Goal: Check status

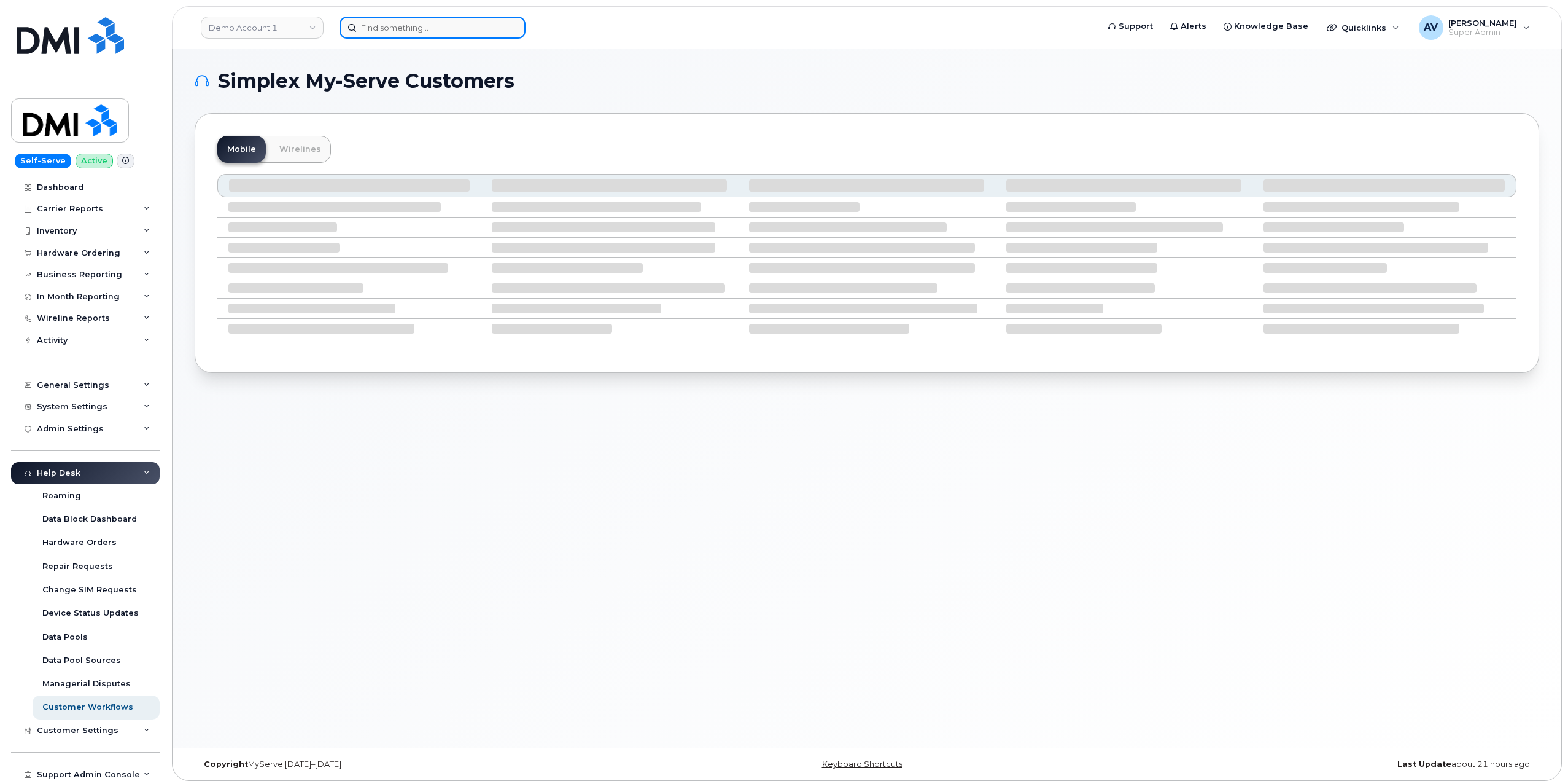
click at [476, 25] on input at bounding box center [433, 27] width 186 height 22
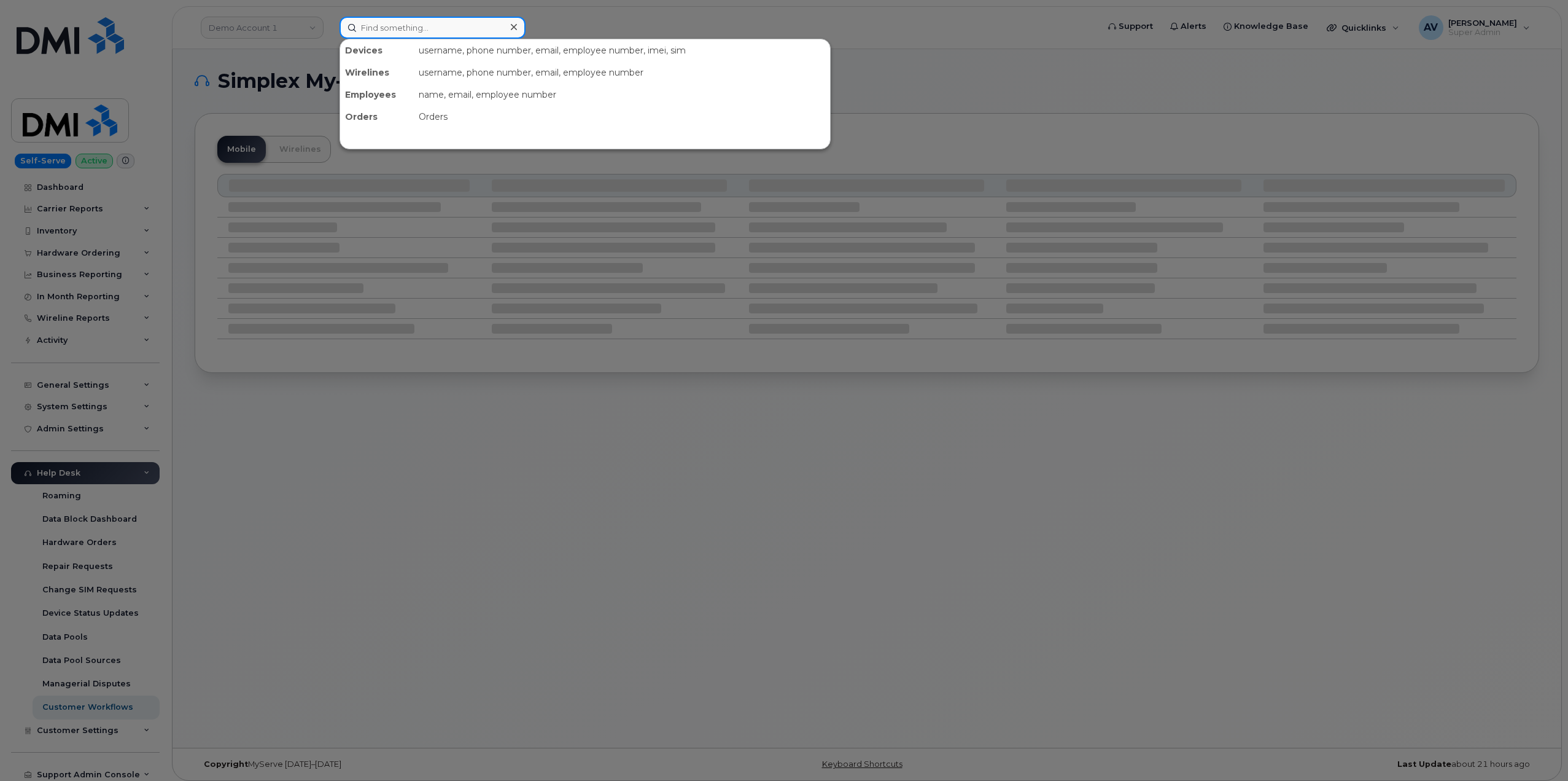
paste input "299252"
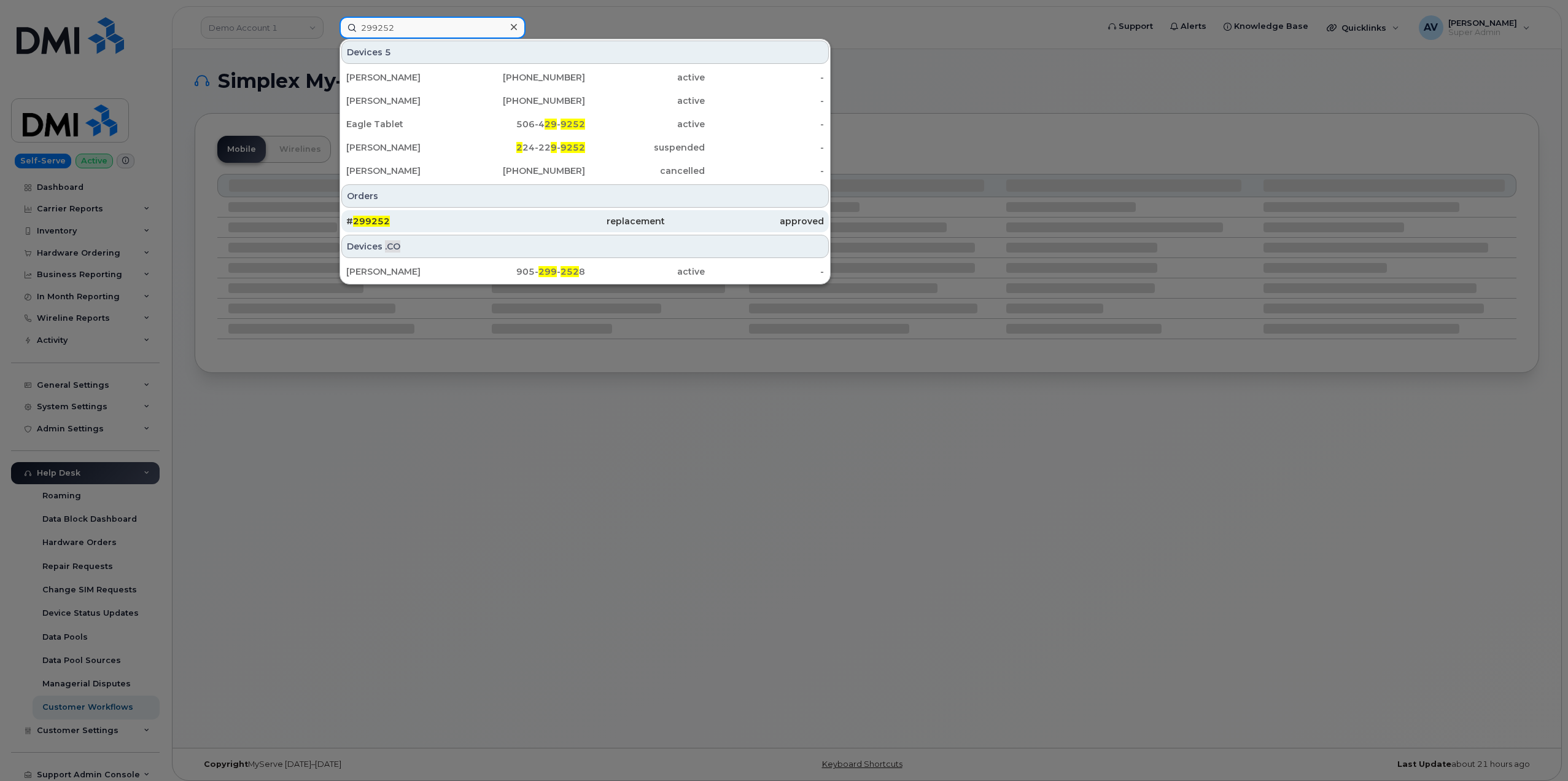
type input "299252"
click at [459, 221] on div "# 299252" at bounding box center [425, 221] width 159 height 12
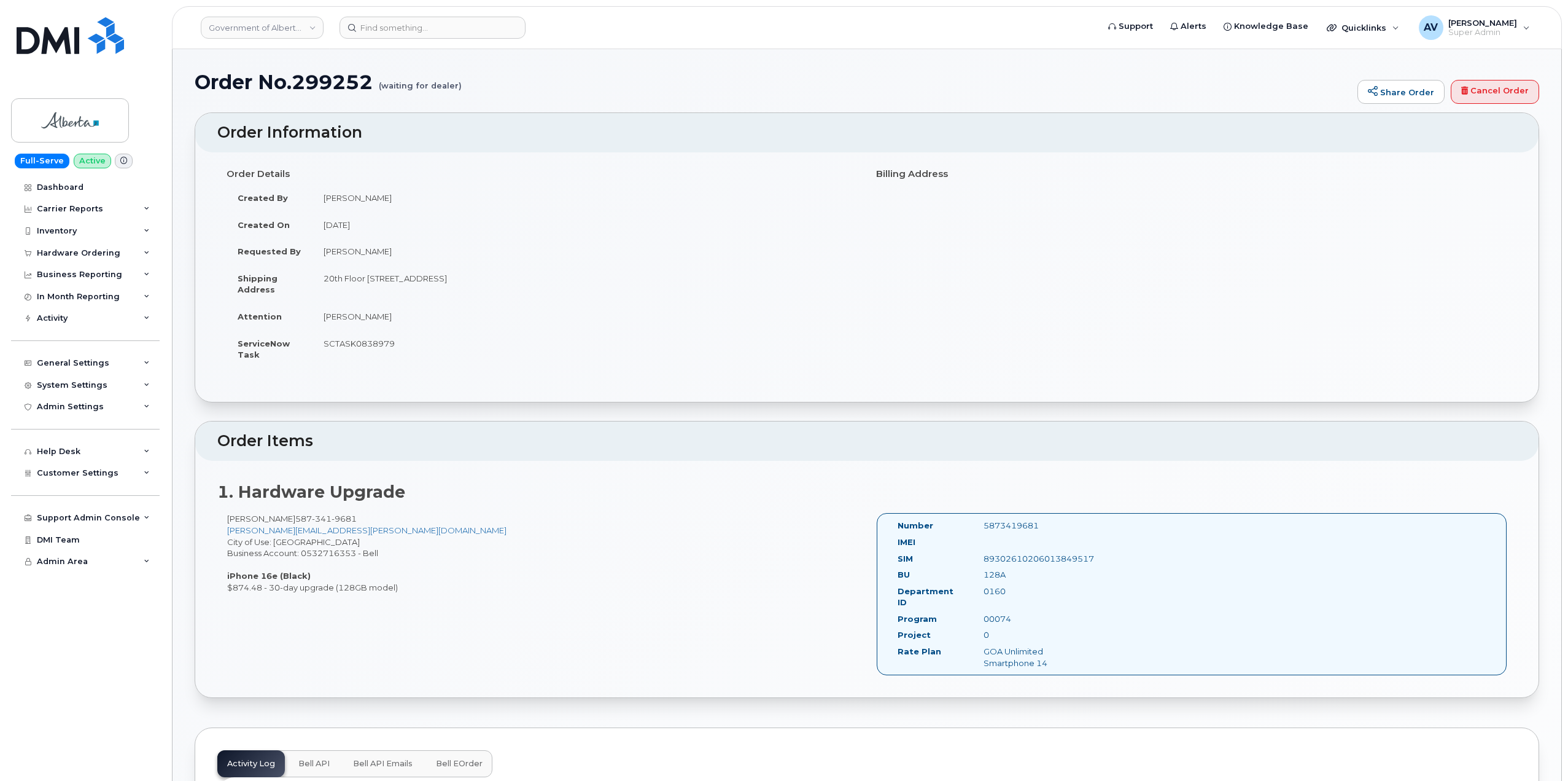
drag, startPoint x: 218, startPoint y: 127, endPoint x: 855, endPoint y: 583, distance: 783.4
click at [702, 494] on h2 "1. Hardware Upgrade" at bounding box center [866, 492] width 1299 height 19
drag, startPoint x: 210, startPoint y: 169, endPoint x: 1068, endPoint y: 506, distance: 921.8
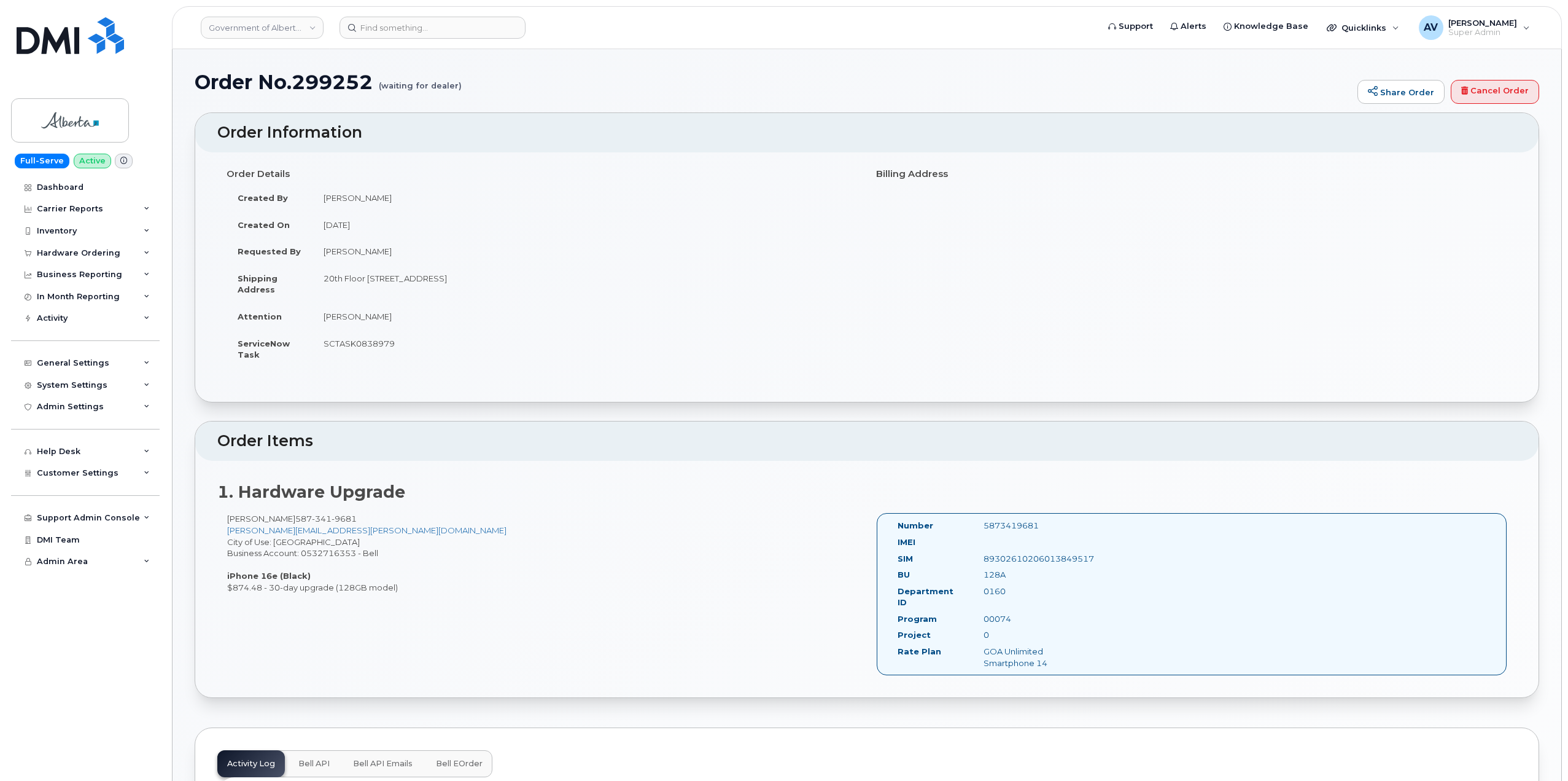
copy div "Order Details Created By Kay Mah Created On August 26, 2025 Requested By Meliss…"
